Goal: Check status: Check status

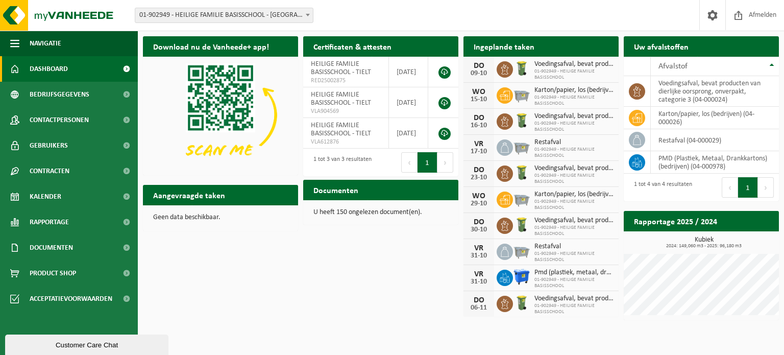
click at [225, 8] on span "01-902949 - HEILIGE FAMILIE BASISSCHOOL - [GEOGRAPHIC_DATA]" at bounding box center [224, 15] width 178 height 14
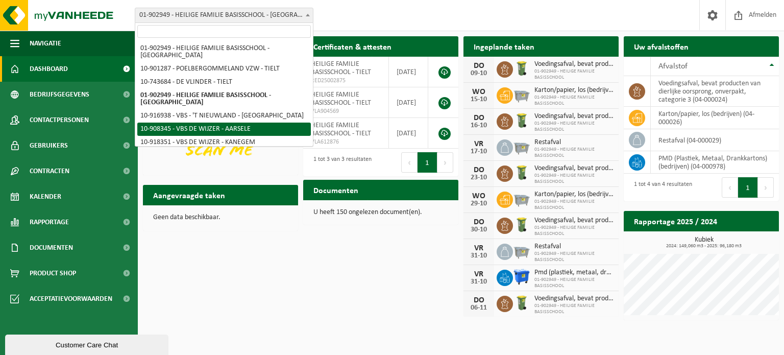
scroll to position [57, 0]
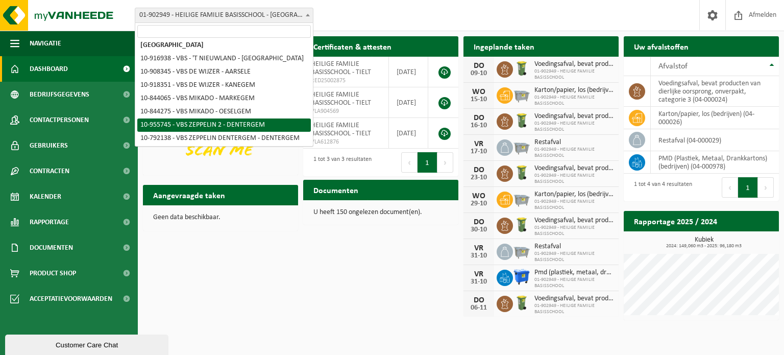
select select "144981"
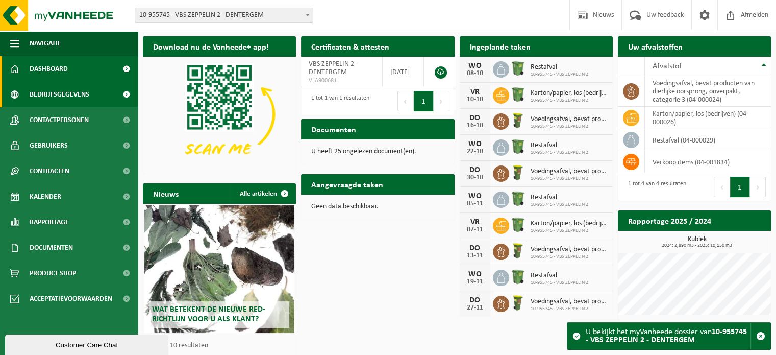
click at [69, 90] on span "Bedrijfsgegevens" at bounding box center [60, 95] width 60 height 26
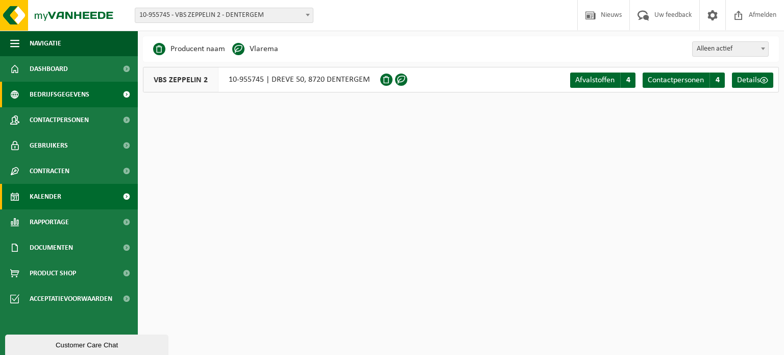
click at [56, 188] on span "Kalender" at bounding box center [46, 197] width 32 height 26
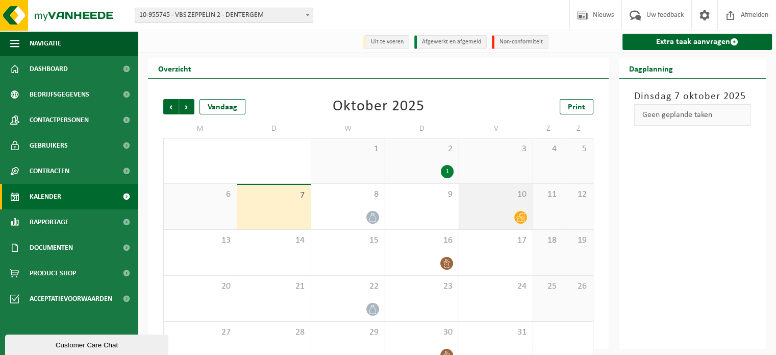
click at [512, 212] on div at bounding box center [495, 217] width 63 height 14
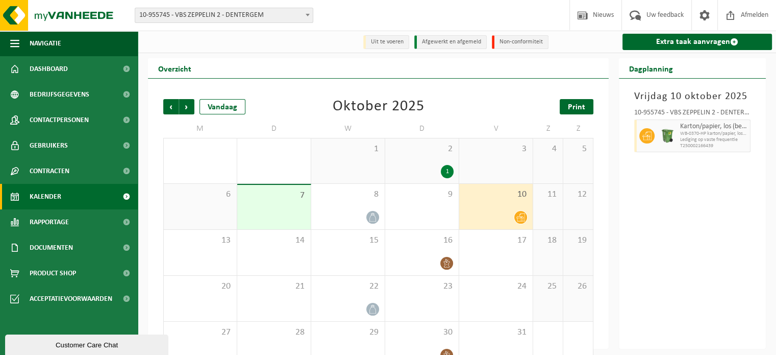
click at [576, 108] on span "Print" at bounding box center [576, 107] width 17 height 8
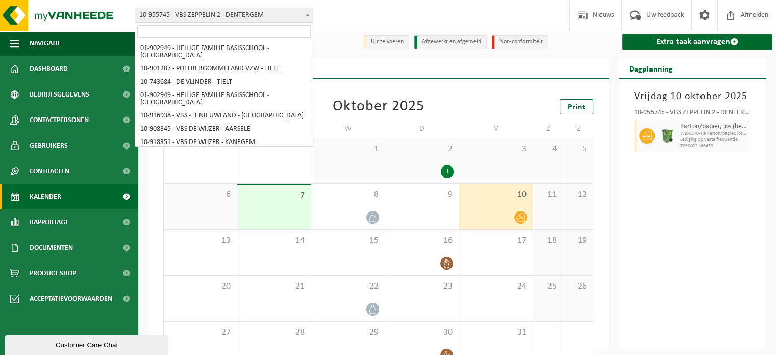
click at [203, 14] on span "10-955745 - VBS ZEPPELIN 2 - DENTERGEM" at bounding box center [224, 15] width 178 height 14
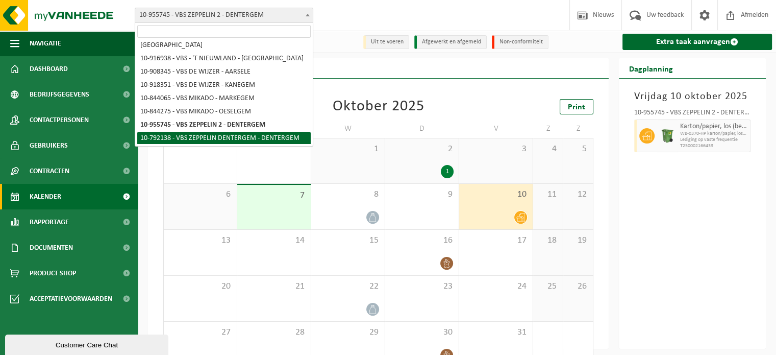
select select "127904"
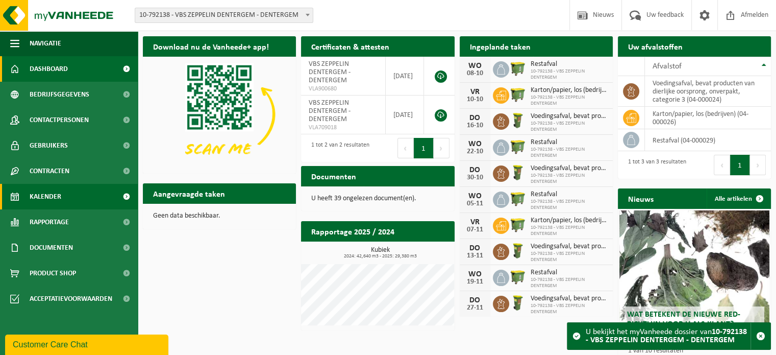
click at [64, 200] on link "Kalender" at bounding box center [69, 197] width 138 height 26
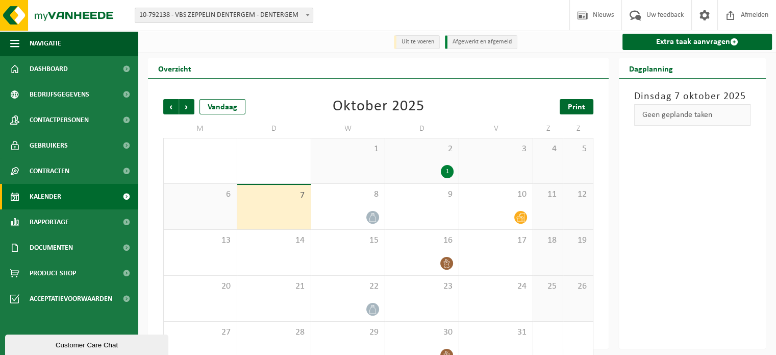
click at [582, 107] on span "Print" at bounding box center [576, 107] width 17 height 8
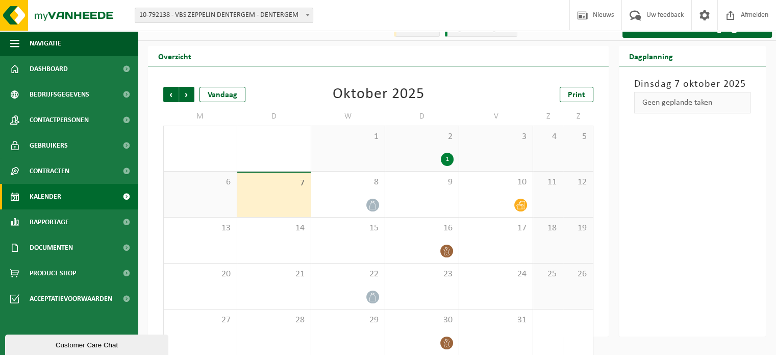
scroll to position [23, 0]
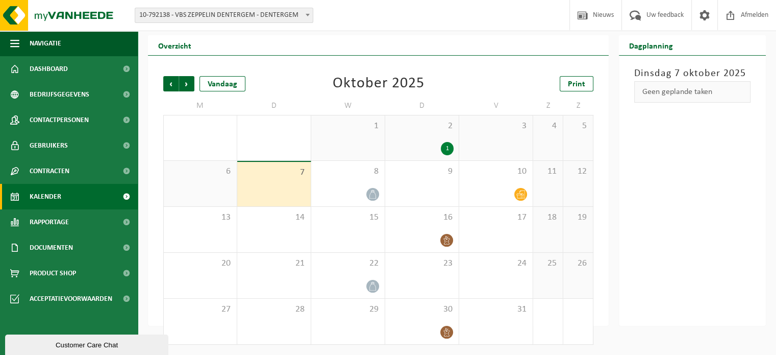
click at [207, 12] on span "10-792138 - VBS ZEPPELIN DENTERGEM - DENTERGEM" at bounding box center [224, 15] width 178 height 14
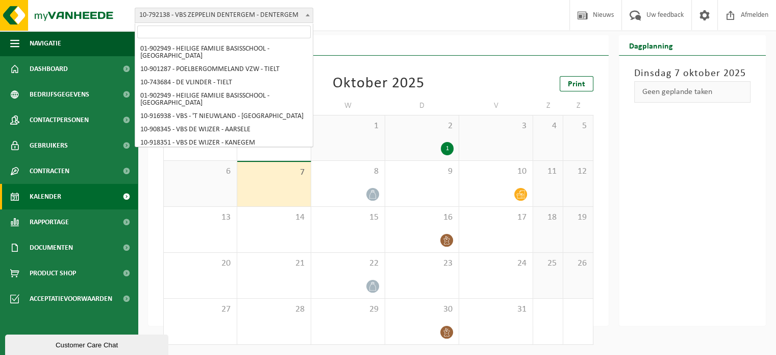
scroll to position [64, 0]
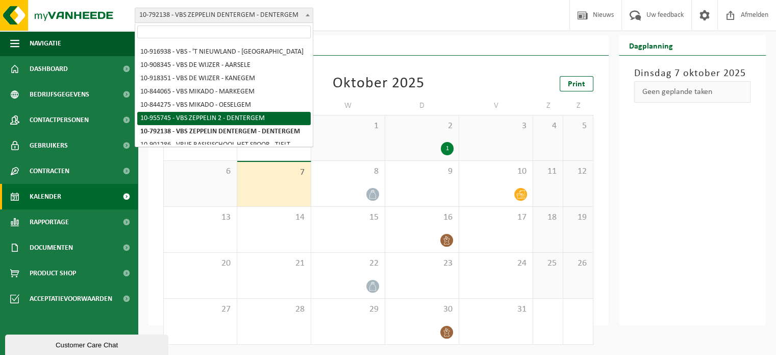
select select "144981"
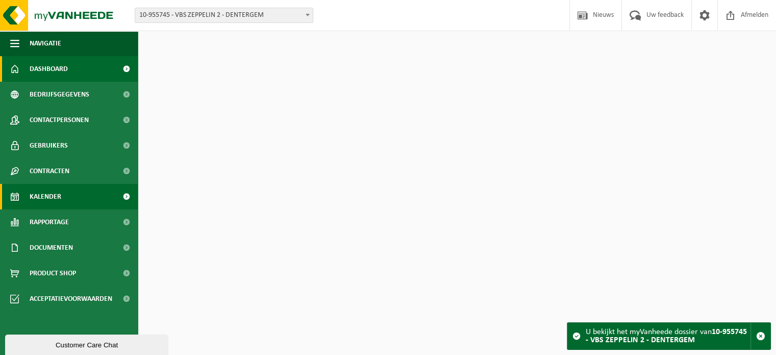
click at [55, 192] on span "Kalender" at bounding box center [46, 197] width 32 height 26
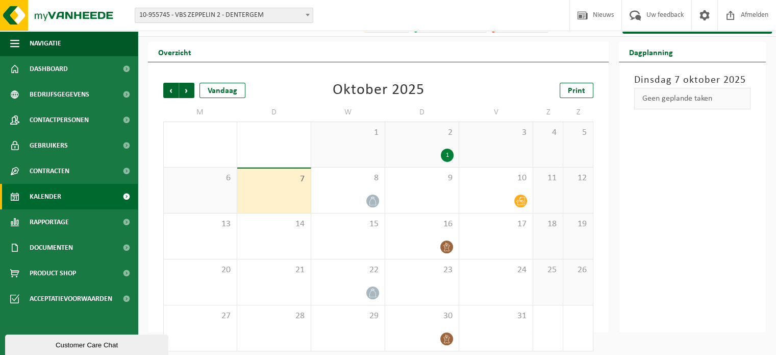
scroll to position [23, 0]
